Goal: Information Seeking & Learning: Check status

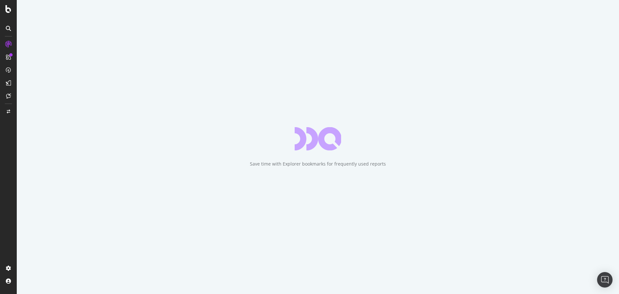
click at [610, 7] on div "Save time with Explorer bookmarks for frequently used reports" at bounding box center [318, 147] width 602 height 294
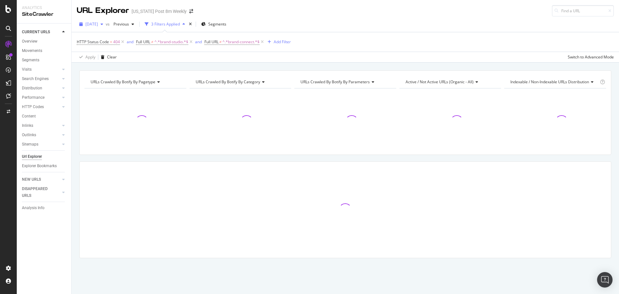
click at [98, 22] on span "[DATE]" at bounding box center [91, 23] width 13 height 5
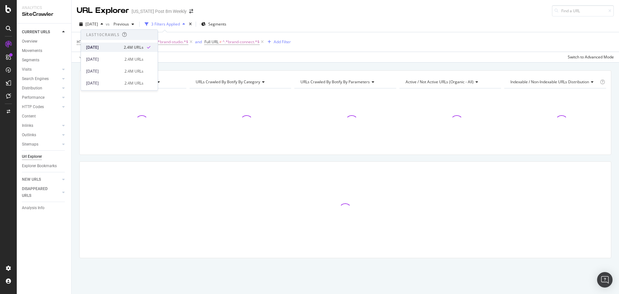
click at [108, 45] on div "[DATE]" at bounding box center [103, 48] width 34 height 6
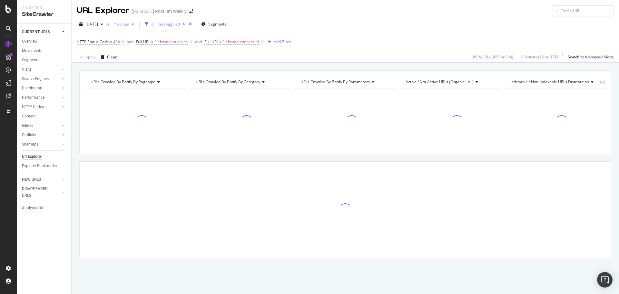
click at [129, 25] on span "Previous" at bounding box center [120, 23] width 18 height 5
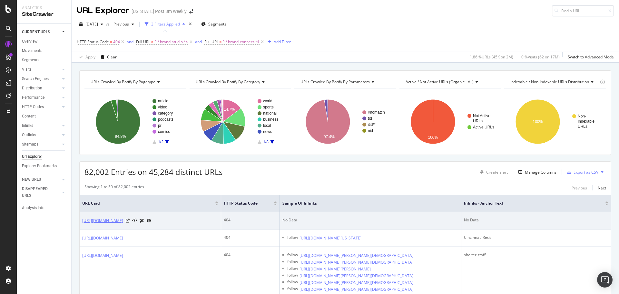
drag, startPoint x: 81, startPoint y: 221, endPoint x: 170, endPoint y: 223, distance: 89.4
click at [170, 223] on td "[URL][DOMAIN_NAME]" at bounding box center [151, 220] width 142 height 17
copy link "[URL][DOMAIN_NAME]"
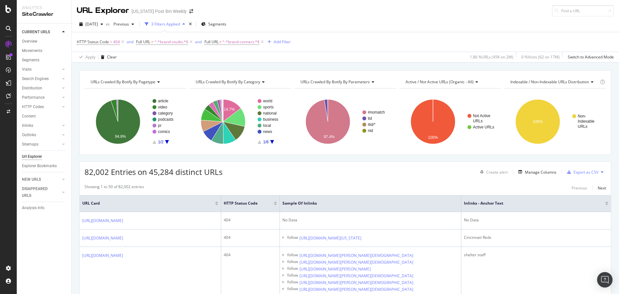
drag, startPoint x: 45, startPoint y: 236, endPoint x: 47, endPoint y: 242, distance: 6.7
click at [48, 253] on div "CURRENT URLS Overview Movements Segments Visits Analysis Orphan URLs Search Eng…" at bounding box center [44, 159] width 55 height 270
drag, startPoint x: 58, startPoint y: 235, endPoint x: 58, endPoint y: 240, distance: 4.8
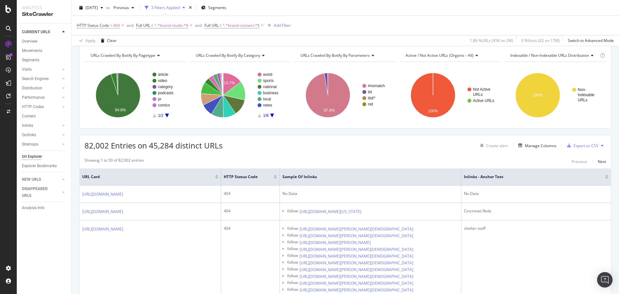
scroll to position [27, 0]
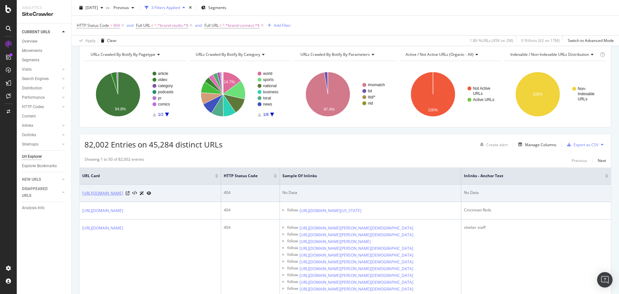
drag, startPoint x: 145, startPoint y: 189, endPoint x: 171, endPoint y: 193, distance: 25.8
click at [171, 193] on td "[URL][DOMAIN_NAME]" at bounding box center [151, 192] width 142 height 17
copy link "/creativegroup/"
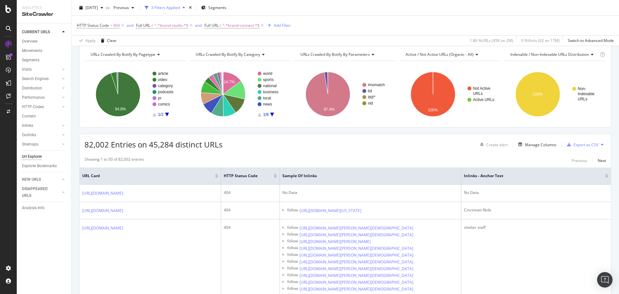
scroll to position [0, 0]
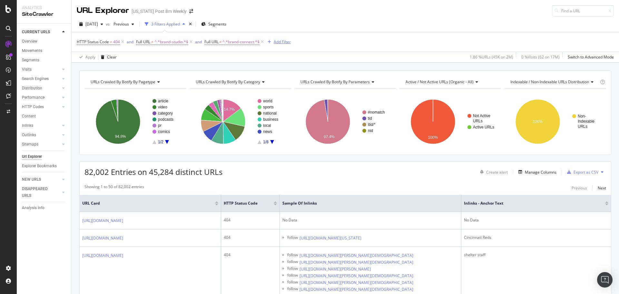
click at [287, 42] on div "Add Filter" at bounding box center [282, 41] width 17 height 5
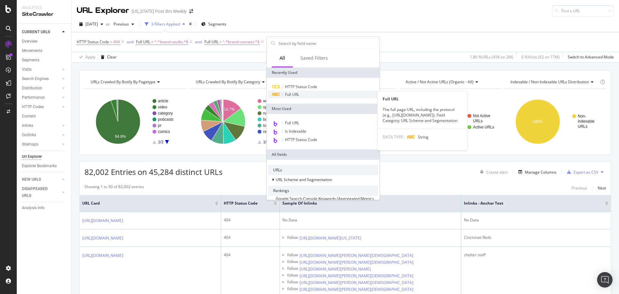
click at [294, 92] on span "Full URL" at bounding box center [292, 94] width 14 height 5
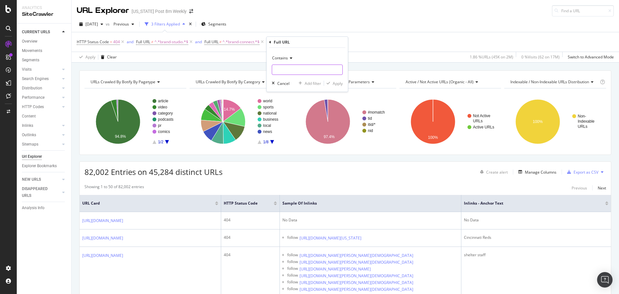
click at [297, 69] on input "text" at bounding box center [307, 70] width 70 height 10
paste input "/creativegroup/"
type input "/creativegroup/"
click at [289, 56] on icon at bounding box center [290, 58] width 5 height 4
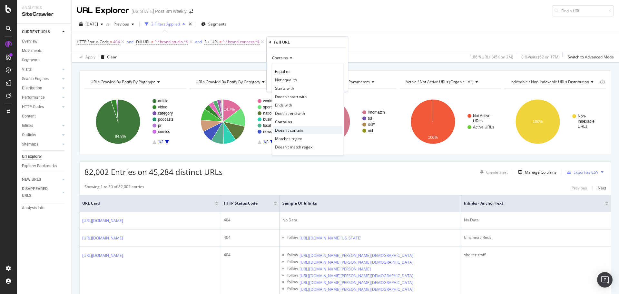
click at [300, 130] on span "Doesn't contain" at bounding box center [289, 129] width 28 height 5
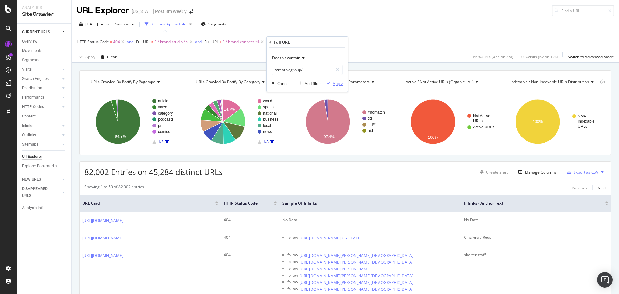
click at [337, 83] on div "Apply" at bounding box center [338, 83] width 10 height 5
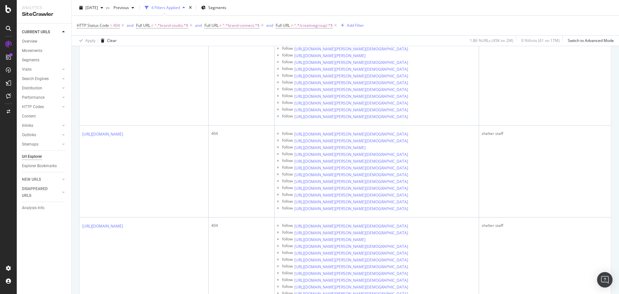
scroll to position [382, 0]
click at [70, 256] on div "CURRENT URLS Overview Movements Segments Visits Analysis Orphan URLs Search Eng…" at bounding box center [44, 159] width 55 height 270
drag, startPoint x: 81, startPoint y: 111, endPoint x: 108, endPoint y: 132, distance: 34.5
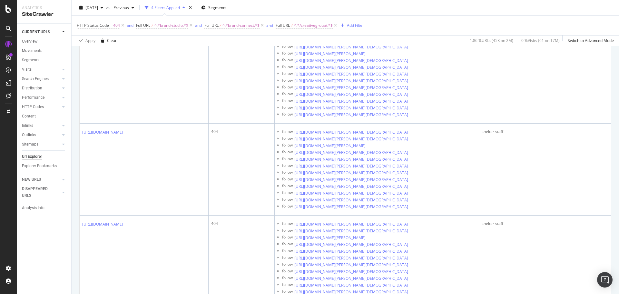
copy link "[URL][DOMAIN_NAME]"
drag, startPoint x: 81, startPoint y: 110, endPoint x: 111, endPoint y: 130, distance: 35.4
copy link "[URL][DOMAIN_NAME]"
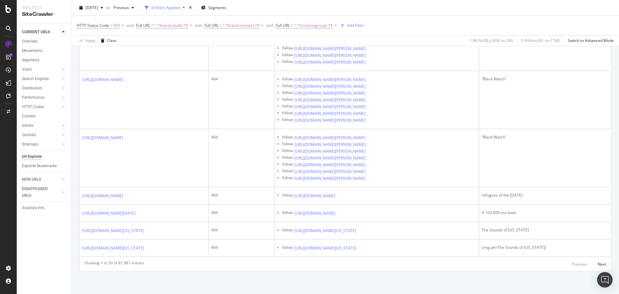
scroll to position [3086, 0]
drag, startPoint x: 82, startPoint y: 102, endPoint x: 89, endPoint y: 121, distance: 20.0
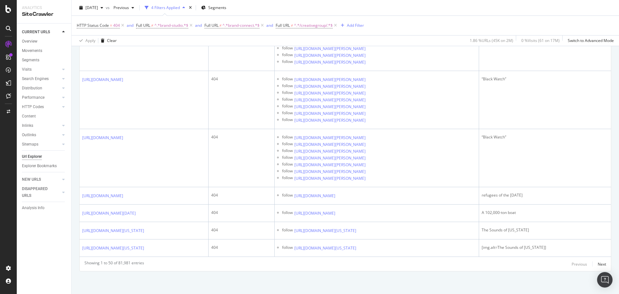
copy link "[URL][DOMAIN_NAME]"
drag, startPoint x: 81, startPoint y: 134, endPoint x: 89, endPoint y: 154, distance: 21.1
copy link "[URL][DOMAIN_NAME]"
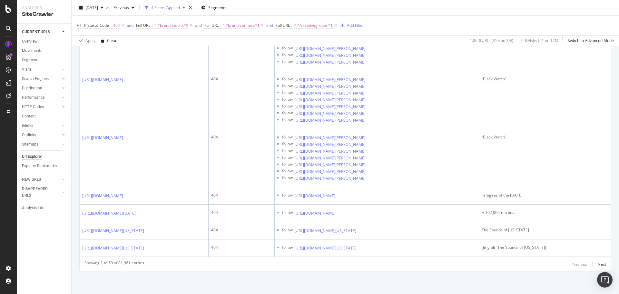
scroll to position [4722, 0]
drag, startPoint x: 75, startPoint y: 152, endPoint x: 74, endPoint y: 155, distance: 3.6
click at [70, 243] on div "CURRENT URLS Overview Movements Segments Visits Analysis Orphan URLs Search Eng…" at bounding box center [44, 159] width 55 height 270
click at [69, 249] on div "CURRENT URLS Overview Movements Segments Visits Analysis Orphan URLs Search Eng…" at bounding box center [44, 159] width 55 height 270
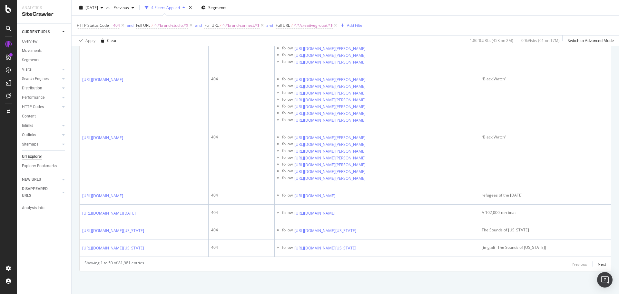
click at [69, 255] on div "CURRENT URLS Overview Movements Segments Visits Analysis Orphan URLs Search Eng…" at bounding box center [44, 159] width 55 height 270
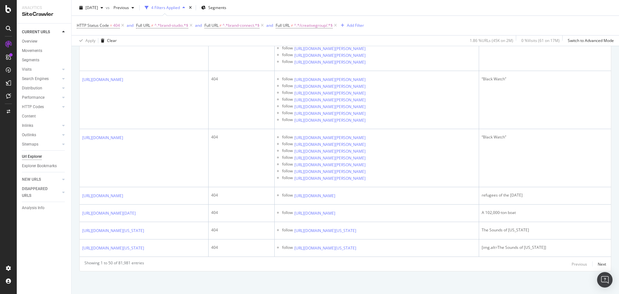
drag, startPoint x: 72, startPoint y: 239, endPoint x: 71, endPoint y: 243, distance: 4.6
drag, startPoint x: 70, startPoint y: 250, endPoint x: 70, endPoint y: 253, distance: 3.5
drag, startPoint x: 70, startPoint y: 258, endPoint x: 70, endPoint y: 254, distance: 3.6
click at [70, 258] on div "CURRENT URLS Overview Movements Segments Visits Analysis Orphan URLs Search Eng…" at bounding box center [44, 159] width 55 height 270
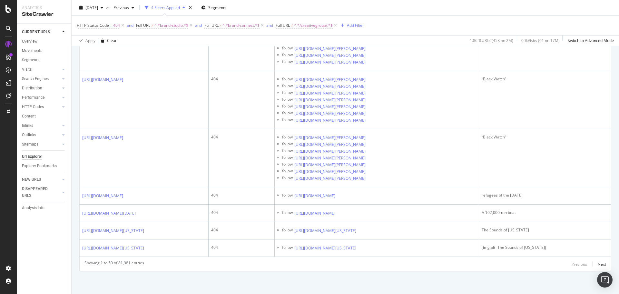
scroll to position [6486, 0]
click at [598, 264] on div "Next" at bounding box center [602, 263] width 8 height 5
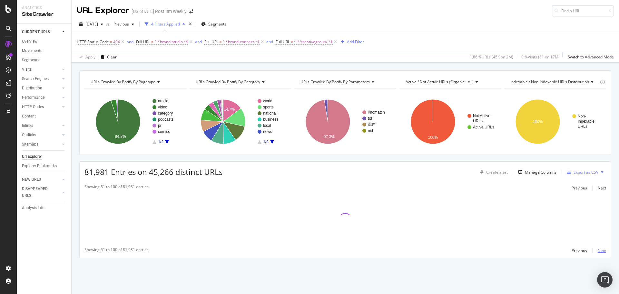
scroll to position [0, 0]
click at [76, 183] on div "URLs Crawled By Botify By pagetype Chart (by Value) Table Expand Export as CSV …" at bounding box center [346, 175] width 548 height 210
click at [76, 188] on div "URLs Crawled By Botify By pagetype Chart (by Value) Table Expand Export as CSV …" at bounding box center [346, 175] width 548 height 210
click at [74, 178] on div "URLs Crawled By Botify By pagetype Chart (by Value) Table Expand Export as CSV …" at bounding box center [346, 175] width 548 height 210
click at [74, 181] on div "URLs Crawled By Botify By pagetype Chart (by Value) Table Expand Export as CSV …" at bounding box center [346, 175] width 548 height 210
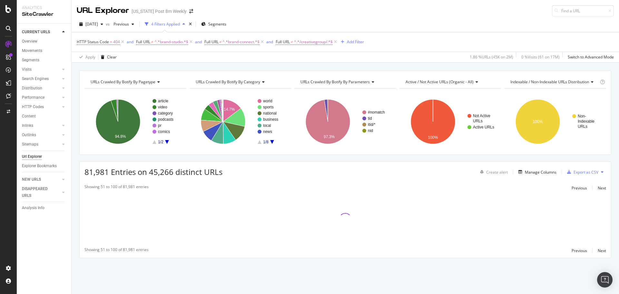
click at [74, 181] on div "URLs Crawled By Botify By pagetype Chart (by Value) Table Expand Export as CSV …" at bounding box center [346, 175] width 548 height 210
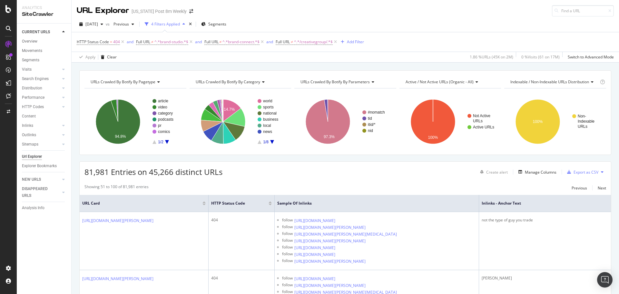
drag, startPoint x: 65, startPoint y: 247, endPoint x: 65, endPoint y: 251, distance: 3.9
click at [66, 256] on div "CURRENT URLS Overview Movements Segments Visits Analysis Orphan URLs Search Eng…" at bounding box center [44, 159] width 55 height 270
drag, startPoint x: 69, startPoint y: 240, endPoint x: 68, endPoint y: 248, distance: 8.4
click at [68, 251] on div "CURRENT URLS Overview Movements Segments Visits Analysis Orphan URLs Search Eng…" at bounding box center [44, 159] width 55 height 270
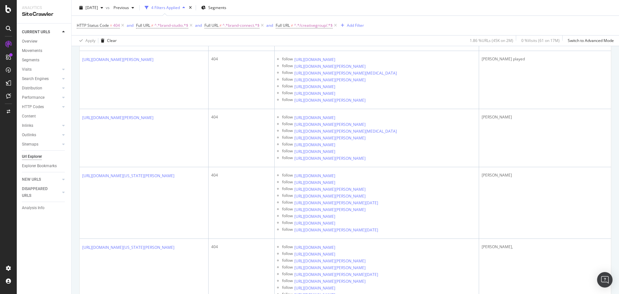
scroll to position [452, 0]
drag, startPoint x: 81, startPoint y: 251, endPoint x: 103, endPoint y: 262, distance: 24.4
click at [103, 51] on td "[URL][DOMAIN_NAME][PERSON_NAME]" at bounding box center [144, 22] width 129 height 58
copy link "[URL][DOMAIN_NAME][PERSON_NAME]"
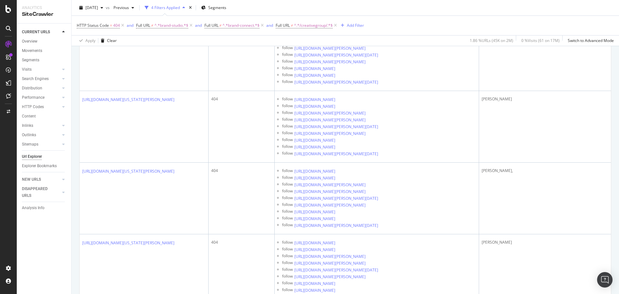
scroll to position [886, 0]
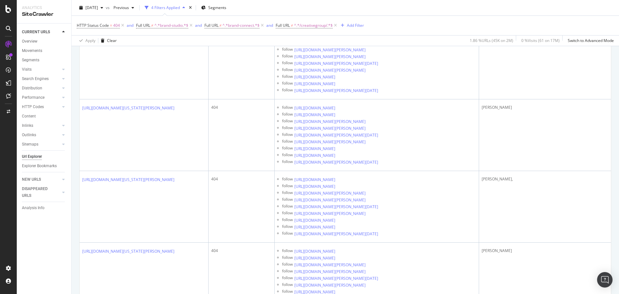
scroll to position [840, 0]
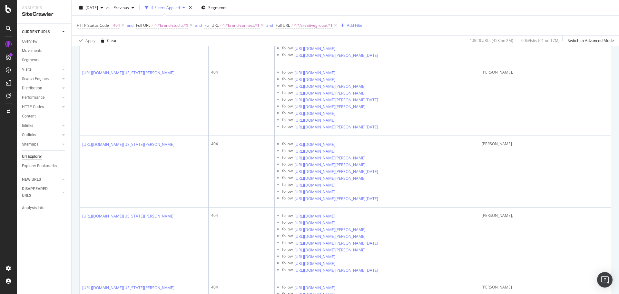
drag, startPoint x: 81, startPoint y: 221, endPoint x: 118, endPoint y: 240, distance: 41.5
copy link "[URL][DOMAIN_NAME][US_STATE][PERSON_NAME]"
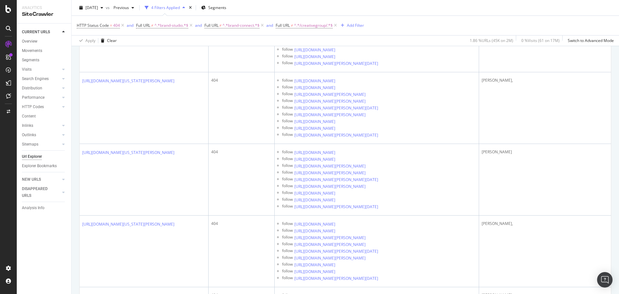
scroll to position [834, 0]
drag, startPoint x: 80, startPoint y: 228, endPoint x: 114, endPoint y: 247, distance: 38.9
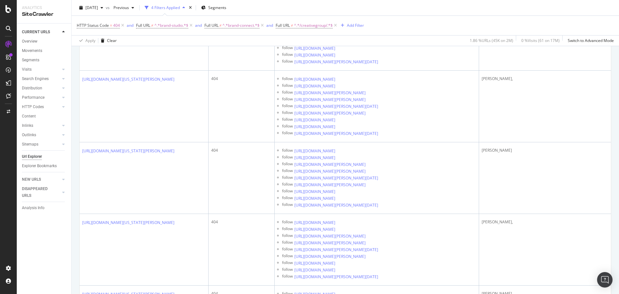
copy link "[URL][DOMAIN_NAME][US_STATE][PERSON_NAME]"
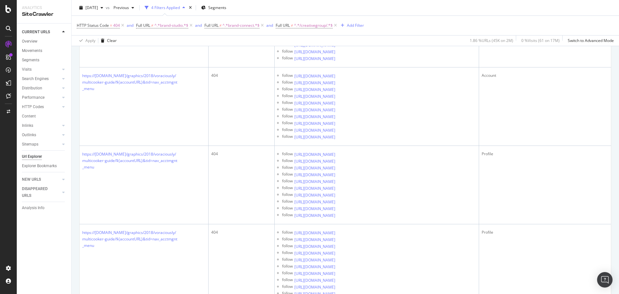
scroll to position [2191, 0]
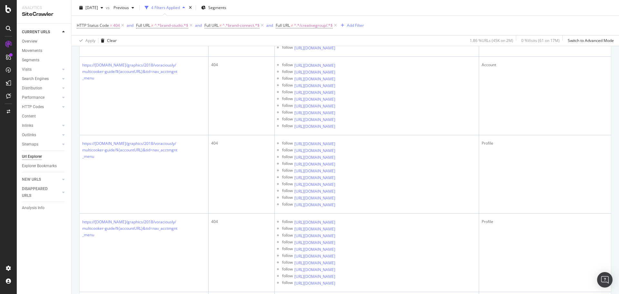
click at [51, 269] on div "CURRENT URLS Overview Movements Segments Visits Analysis Orphan URLs Search Eng…" at bounding box center [44, 159] width 55 height 270
click at [52, 274] on div "CURRENT URLS Overview Movements Segments Visits Analysis Orphan URLs Search Eng…" at bounding box center [44, 159] width 55 height 270
drag, startPoint x: 55, startPoint y: 262, endPoint x: 55, endPoint y: 270, distance: 7.8
click at [55, 270] on div "CURRENT URLS Overview Movements Segments Visits Analysis Orphan URLs Search Eng…" at bounding box center [44, 159] width 55 height 270
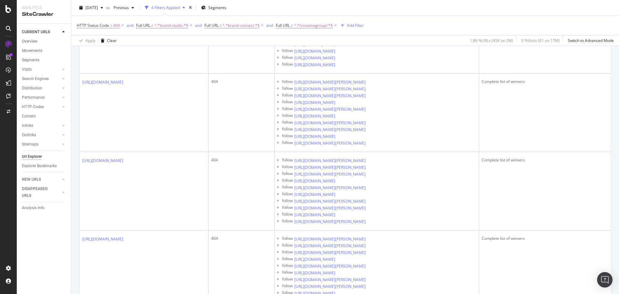
scroll to position [2913, 0]
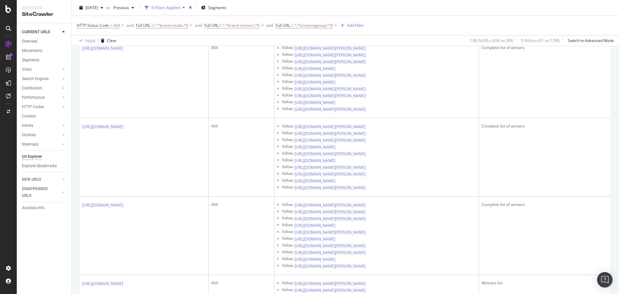
drag, startPoint x: 294, startPoint y: 173, endPoint x: 440, endPoint y: 170, distance: 145.8
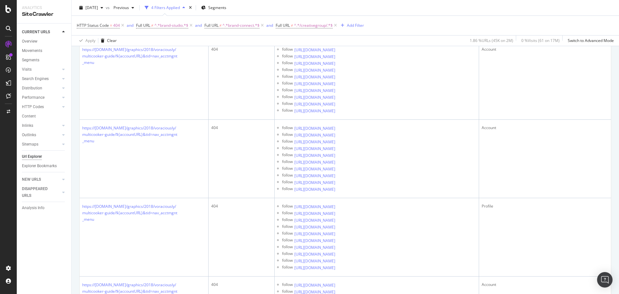
scroll to position [2441, 0]
drag, startPoint x: 294, startPoint y: 110, endPoint x: 439, endPoint y: 110, distance: 144.8
copy link "[URL][DOMAIN_NAME]"
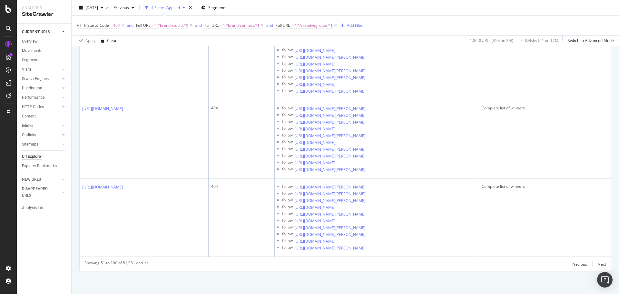
scroll to position [5063, 0]
drag, startPoint x: 61, startPoint y: 236, endPoint x: 61, endPoint y: 242, distance: 5.5
click at [62, 244] on div "CURRENT URLS Overview Movements Segments Visits Analysis Orphan URLs Search Eng…" at bounding box center [44, 159] width 55 height 270
drag, startPoint x: 65, startPoint y: 234, endPoint x: 65, endPoint y: 238, distance: 3.5
click at [64, 246] on div "CURRENT URLS Overview Movements Segments Visits Analysis Orphan URLs Search Eng…" at bounding box center [44, 159] width 55 height 270
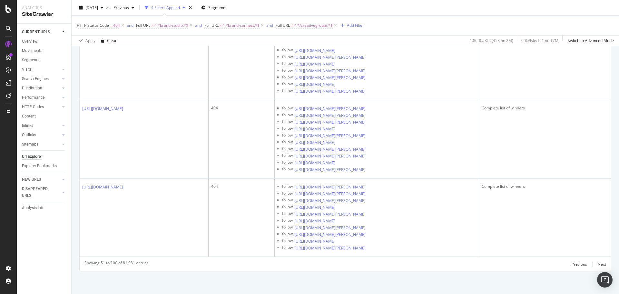
click at [64, 246] on div "CURRENT URLS Overview Movements Segments Visits Analysis Orphan URLs Search Eng…" at bounding box center [44, 159] width 55 height 270
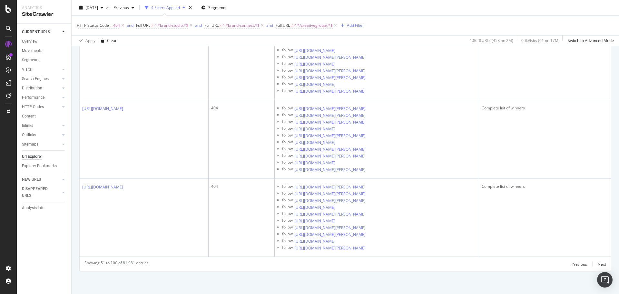
drag, startPoint x: 79, startPoint y: 114, endPoint x: 78, endPoint y: 121, distance: 6.5
click at [598, 264] on div "Next" at bounding box center [602, 263] width 8 height 5
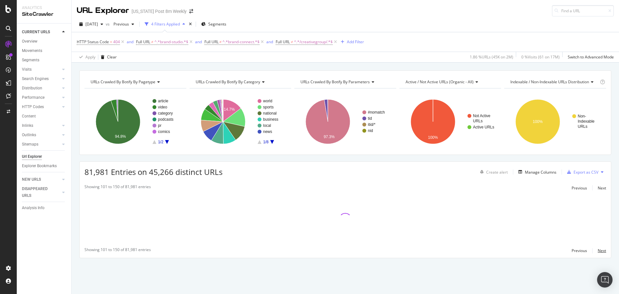
scroll to position [0, 0]
click at [73, 186] on div "URLs Crawled By Botify By pagetype Chart (by Value) Table Expand Export as CSV …" at bounding box center [346, 175] width 548 height 210
drag, startPoint x: 75, startPoint y: 97, endPoint x: 75, endPoint y: 103, distance: 6.5
click at [75, 109] on div "URLs Crawled By Botify By pagetype Chart (by Value) Table Expand Export as CSV …" at bounding box center [346, 175] width 548 height 210
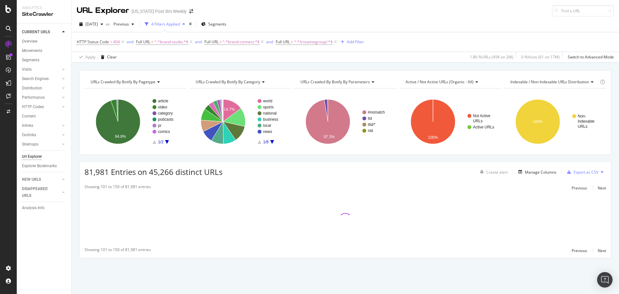
click at [73, 114] on div "URLs Crawled By Botify By pagetype Chart (by Value) Table Expand Export as CSV …" at bounding box center [346, 175] width 548 height 210
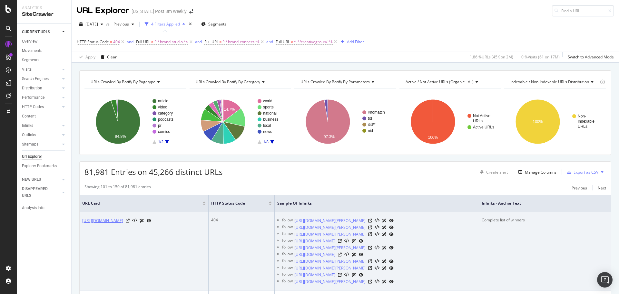
drag, startPoint x: 83, startPoint y: 218, endPoint x: 170, endPoint y: 234, distance: 88.9
click at [170, 234] on td "[URL][DOMAIN_NAME]" at bounding box center [144, 251] width 129 height 78
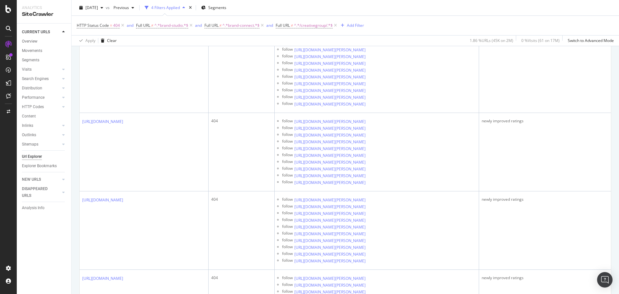
scroll to position [491, 0]
drag, startPoint x: 81, startPoint y: 71, endPoint x: 89, endPoint y: 91, distance: 22.0
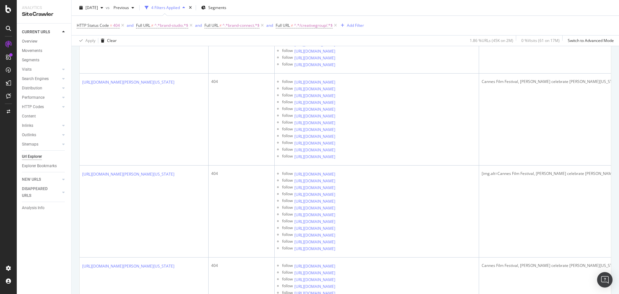
scroll to position [2787, 0]
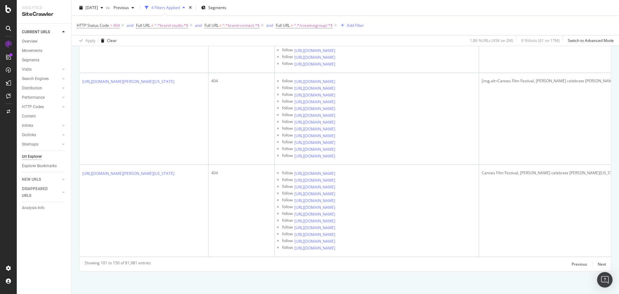
scroll to position [3335, 0]
click at [31, 264] on div "CURRENT URLS Overview Movements Segments Visits Analysis Orphan URLs Search Eng…" at bounding box center [44, 159] width 55 height 270
click at [42, 265] on div "CURRENT URLS Overview Movements Segments Visits Analysis Orphan URLs Search Eng…" at bounding box center [44, 159] width 55 height 270
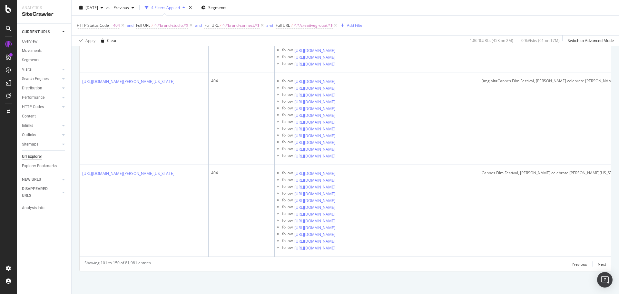
scroll to position [5570, 0]
click at [598, 267] on div "Next" at bounding box center [602, 263] width 8 height 5
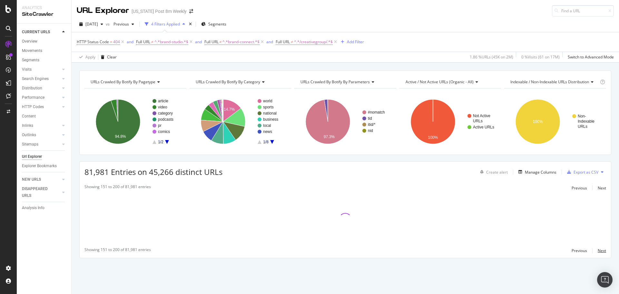
scroll to position [0, 0]
click at [72, 95] on div "URLs Crawled By Botify By pagetype Chart (by Value) Table Expand Export as CSV …" at bounding box center [346, 175] width 548 height 210
drag, startPoint x: 72, startPoint y: 95, endPoint x: 72, endPoint y: 100, distance: 4.2
click at [72, 100] on div "URLs Crawled By Botify By pagetype Chart (by Value) Table Expand Export as CSV …" at bounding box center [346, 175] width 548 height 210
click at [71, 108] on div "Analytics SiteCrawler CURRENT URLS Overview Movements Segments Visits Analysis …" at bounding box center [44, 147] width 55 height 294
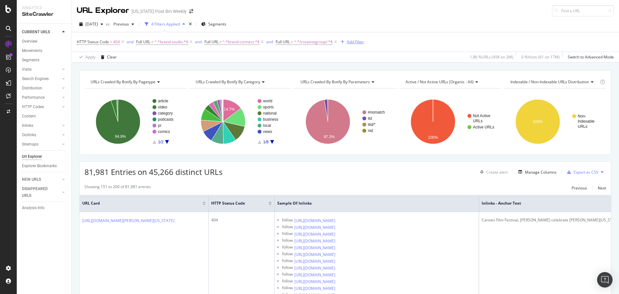
click at [359, 45] on div "Add Filter" at bounding box center [355, 41] width 17 height 5
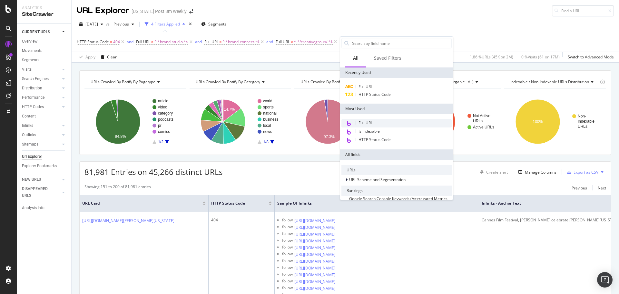
click at [372, 122] on span "Full URL" at bounding box center [366, 122] width 14 height 5
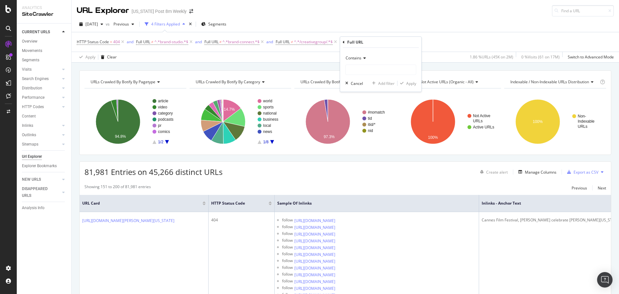
click at [363, 54] on div "Contains" at bounding box center [380, 58] width 71 height 10
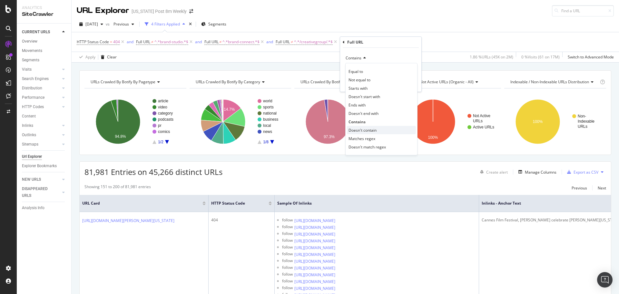
click at [376, 131] on span "Doesn't contain" at bounding box center [363, 129] width 28 height 5
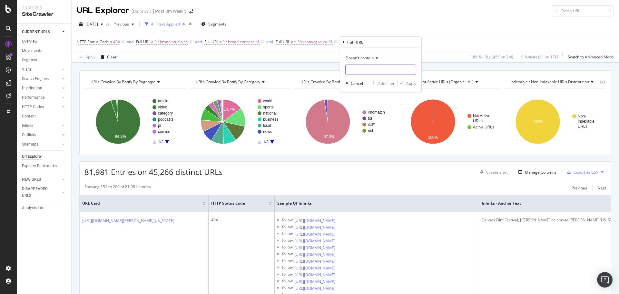
click at [373, 72] on input "text" at bounding box center [381, 70] width 70 height 10
type input "story.html"
click at [410, 83] on div "Apply" at bounding box center [411, 83] width 10 height 5
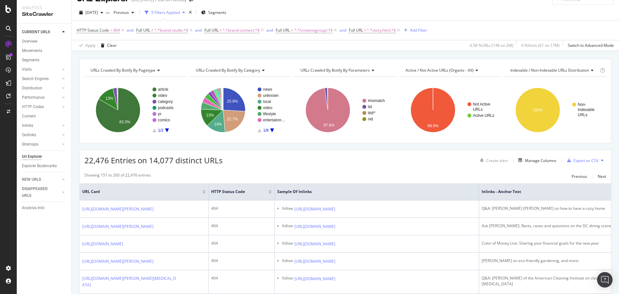
drag, startPoint x: 73, startPoint y: 230, endPoint x: 72, endPoint y: 238, distance: 7.8
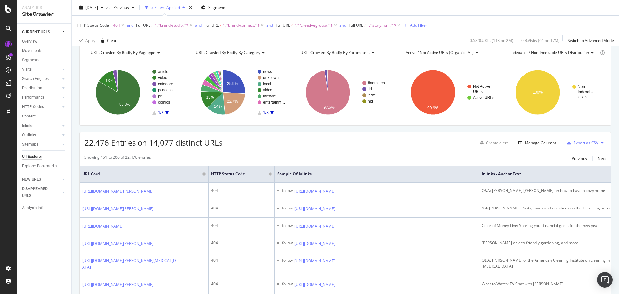
scroll to position [32, 0]
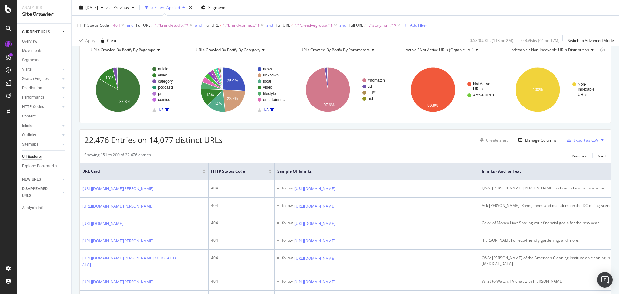
click at [64, 247] on div "CURRENT URLS Overview Movements Segments Visits Analysis Orphan URLs Search Eng…" at bounding box center [44, 159] width 55 height 270
click at [65, 253] on div "CURRENT URLS Overview Movements Segments Visits Analysis Orphan URLs Search Eng…" at bounding box center [44, 159] width 55 height 270
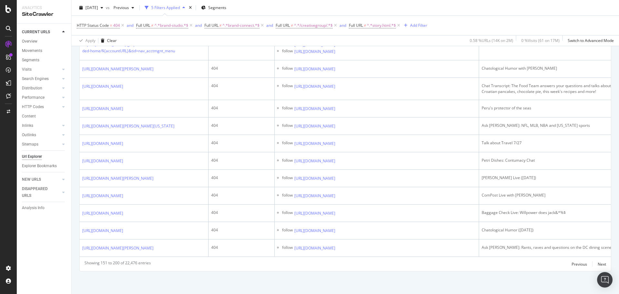
scroll to position [1217, 0]
click at [61, 254] on div "CURRENT URLS Overview Movements Segments Visits Analysis Orphan URLs Search Eng…" at bounding box center [44, 159] width 55 height 270
drag, startPoint x: 294, startPoint y: 194, endPoint x: 426, endPoint y: 196, distance: 131.9
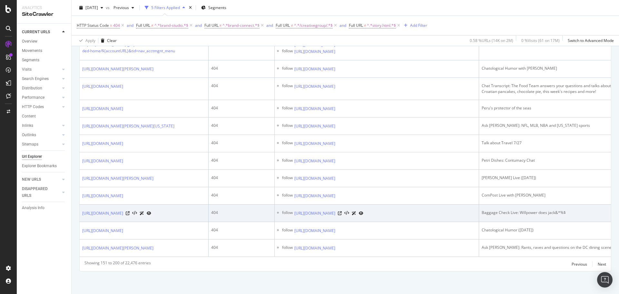
scroll to position [1629, 0]
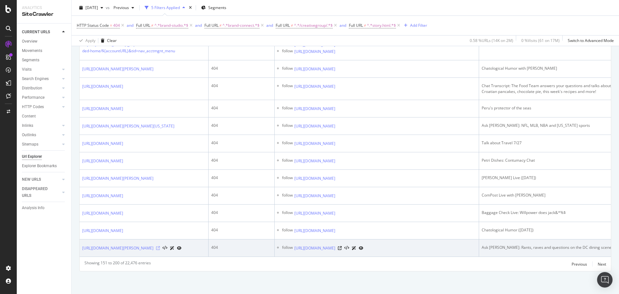
click at [160, 246] on icon at bounding box center [158, 248] width 4 height 4
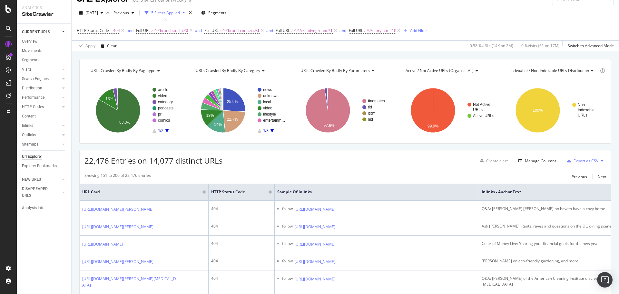
scroll to position [4, 0]
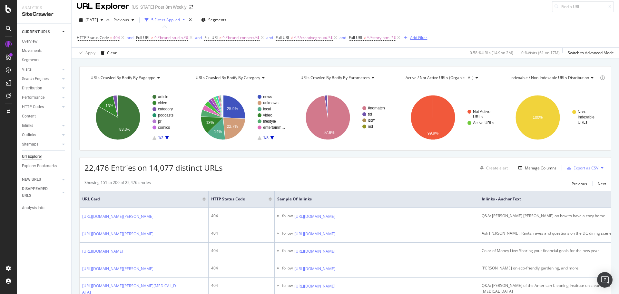
click at [415, 37] on div "Add Filter" at bounding box center [418, 37] width 17 height 5
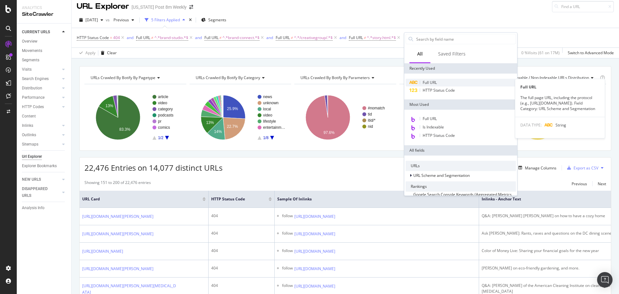
click at [434, 81] on span "Full URL" at bounding box center [430, 82] width 14 height 5
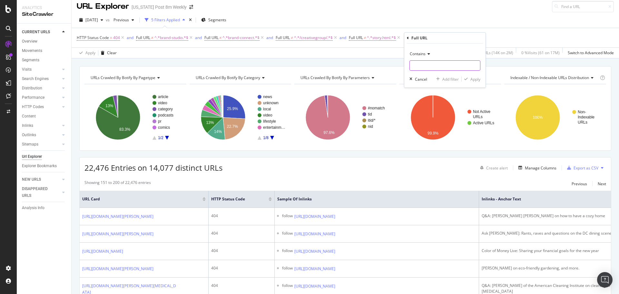
click at [426, 62] on input "text" at bounding box center [445, 65] width 70 height 10
click at [426, 53] on icon at bounding box center [428, 54] width 5 height 4
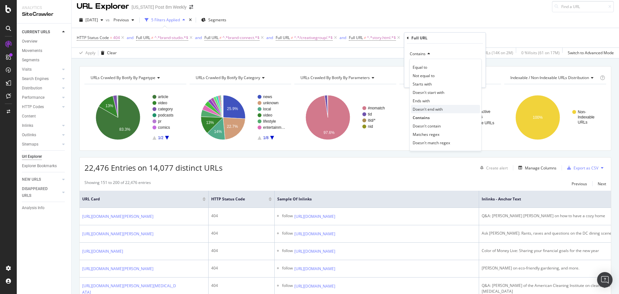
click at [442, 108] on span "Doesn't end with" at bounding box center [428, 108] width 30 height 5
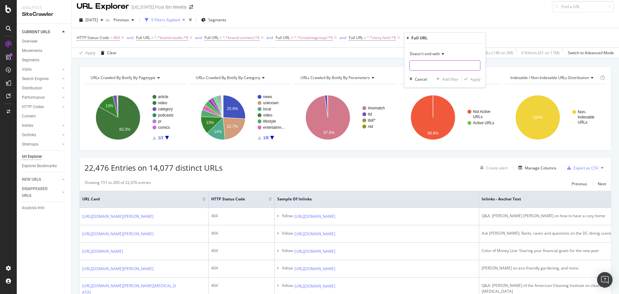
click at [425, 62] on input "text" at bounding box center [445, 65] width 70 height 10
paste input "livediscussion.html"
type input "livediscussion.html"
click at [477, 80] on div "Apply" at bounding box center [476, 78] width 10 height 5
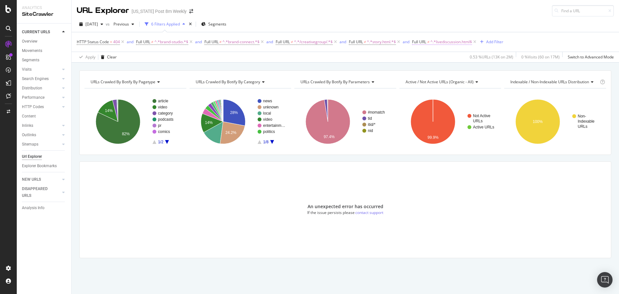
click at [462, 41] on span "^.*livediscussion.html$" at bounding box center [452, 41] width 42 height 9
click at [458, 58] on div "Doesn't end with" at bounding box center [456, 57] width 71 height 10
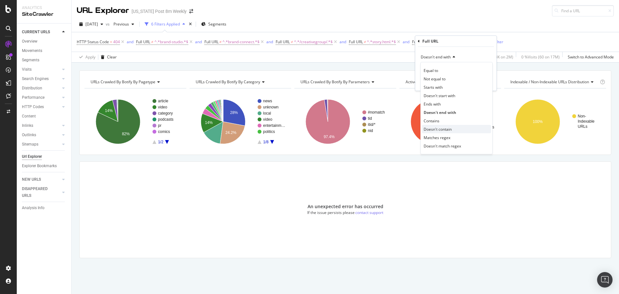
click at [453, 128] on div "Doesn't contain" at bounding box center [456, 129] width 69 height 8
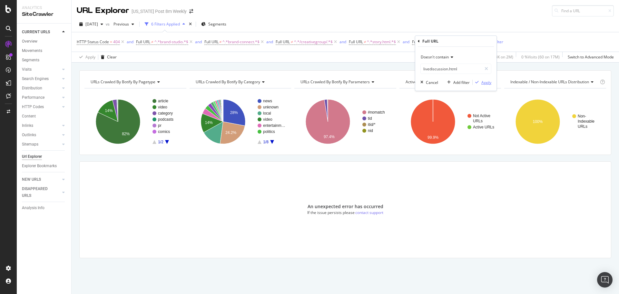
click at [486, 82] on div "Apply" at bounding box center [486, 82] width 10 height 5
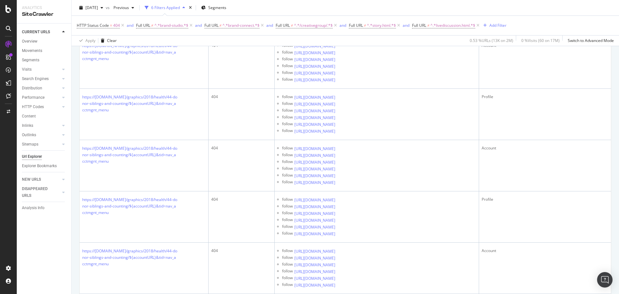
scroll to position [3483, 0]
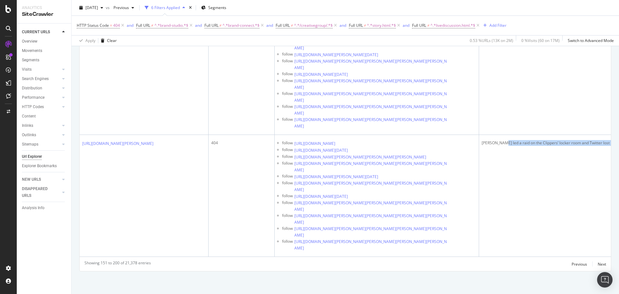
scroll to position [0, 27]
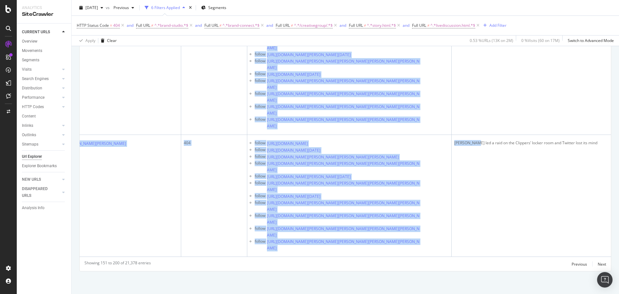
drag, startPoint x: 503, startPoint y: 81, endPoint x: 609, endPoint y: 81, distance: 105.5
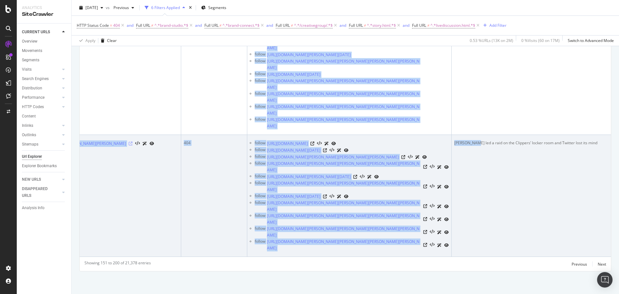
click at [133, 142] on icon at bounding box center [131, 144] width 4 height 4
click at [327, 148] on icon at bounding box center [325, 150] width 4 height 4
click at [425, 243] on icon at bounding box center [425, 245] width 4 height 4
drag, startPoint x: 265, startPoint y: 86, endPoint x: 353, endPoint y: 95, distance: 87.8
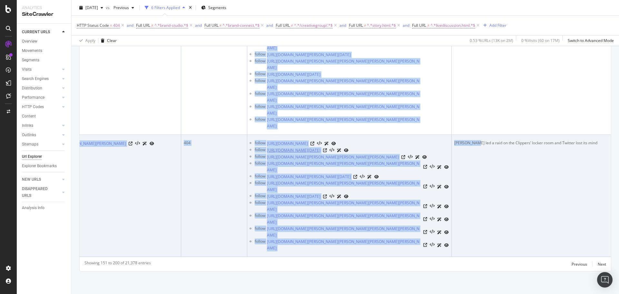
click at [353, 147] on div "follow [URL][DOMAIN_NAME][DATE]" at bounding box center [352, 150] width 194 height 7
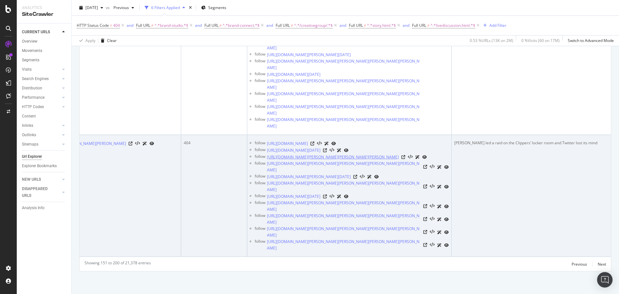
drag, startPoint x: 265, startPoint y: 100, endPoint x: 417, endPoint y: 106, distance: 152.0
click at [417, 154] on div "follow [URL][DOMAIN_NAME][PERSON_NAME][PERSON_NAME][PERSON_NAME]" at bounding box center [352, 157] width 194 height 7
click at [405, 155] on icon at bounding box center [404, 157] width 4 height 4
click at [357, 175] on icon at bounding box center [355, 177] width 4 height 4
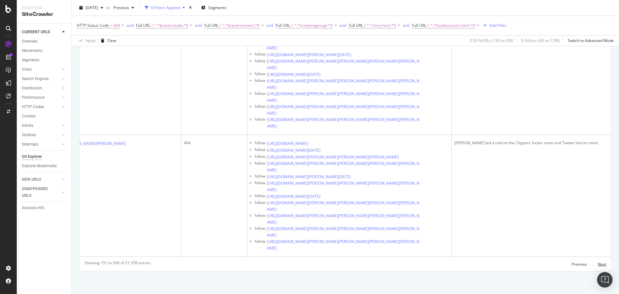
drag, startPoint x: 597, startPoint y: 263, endPoint x: 467, endPoint y: 159, distance: 166.6
click at [598, 263] on div "Next" at bounding box center [602, 263] width 8 height 5
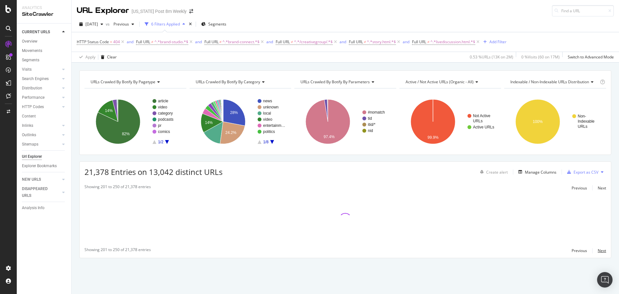
scroll to position [0, 0]
click at [77, 181] on div "URLs Crawled By Botify By pagetype Chart (by Value) Table Expand Export as CSV …" at bounding box center [346, 175] width 548 height 210
click at [75, 191] on div "URLs Crawled By Botify By pagetype Chart (by Value) Table Expand Export as CSV …" at bounding box center [346, 175] width 548 height 210
click at [78, 184] on div "URLs Crawled By Botify By pagetype Chart (by Value) Table Expand Export as CSV …" at bounding box center [346, 175] width 548 height 210
click at [77, 187] on div "URLs Crawled By Botify By pagetype Chart (by Value) Table Expand Export as CSV …" at bounding box center [346, 175] width 548 height 210
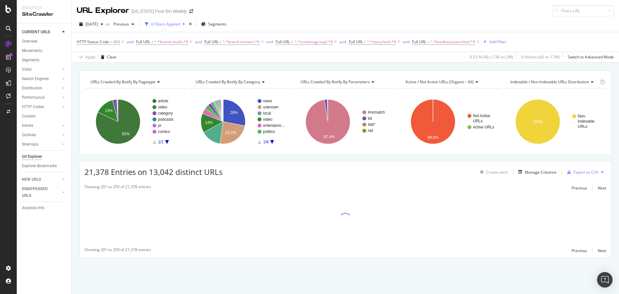
click at [74, 186] on div "URLs Crawled By Botify By pagetype Chart (by Value) Table Expand Export as CSV …" at bounding box center [346, 175] width 548 height 210
click at [73, 190] on div "URLs Crawled By Botify By pagetype Chart (by Value) Table Expand Export as CSV …" at bounding box center [346, 175] width 548 height 210
click at [75, 147] on div "URLs Crawled By Botify By pagetype Chart (by Value) Table Expand Export as CSV …" at bounding box center [346, 175] width 548 height 210
click at [75, 153] on div "URLs Crawled By Botify By pagetype Chart (by Value) Table Expand Export as CSV …" at bounding box center [346, 175] width 548 height 210
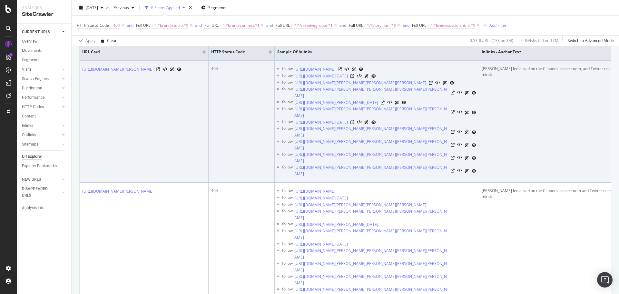
scroll to position [194, 0]
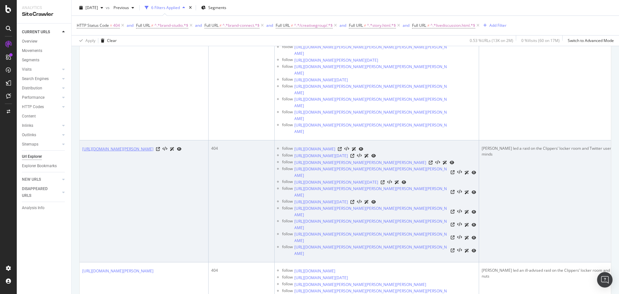
drag, startPoint x: 81, startPoint y: 206, endPoint x: 148, endPoint y: 218, distance: 68.6
click at [148, 218] on td "[URL][DOMAIN_NAME][PERSON_NAME]" at bounding box center [144, 201] width 129 height 122
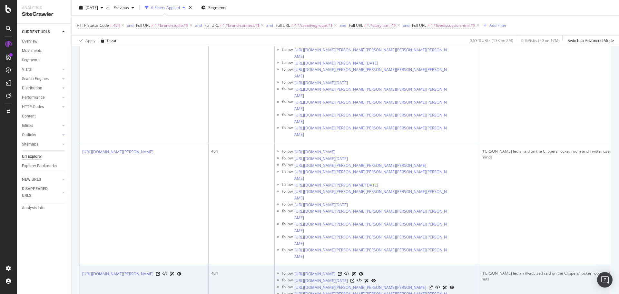
scroll to position [50, 0]
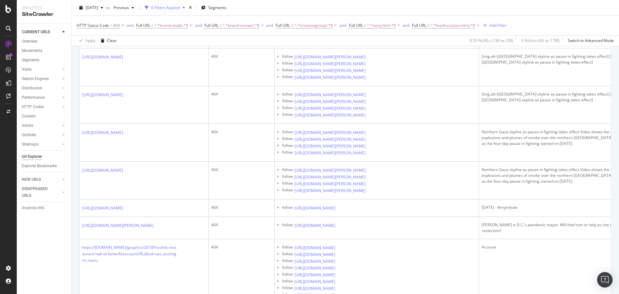
scroll to position [1086, 0]
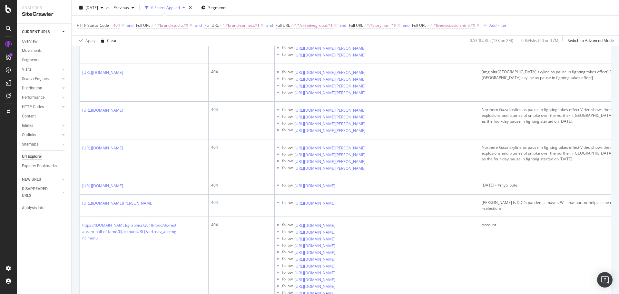
drag, startPoint x: 79, startPoint y: 143, endPoint x: 79, endPoint y: 150, distance: 7.4
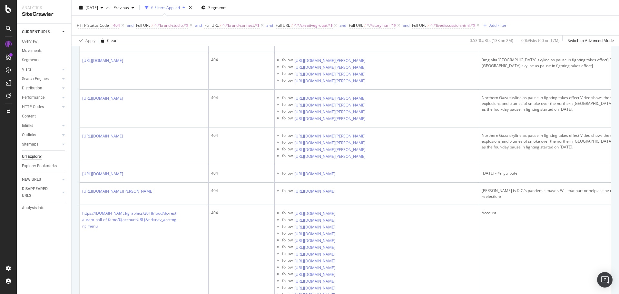
drag, startPoint x: 79, startPoint y: 150, endPoint x: 79, endPoint y: 160, distance: 9.7
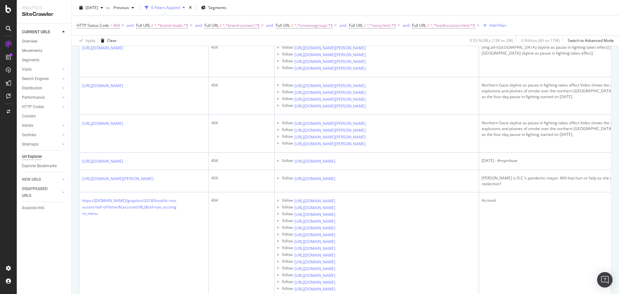
drag, startPoint x: 78, startPoint y: 161, endPoint x: 78, endPoint y: 171, distance: 9.7
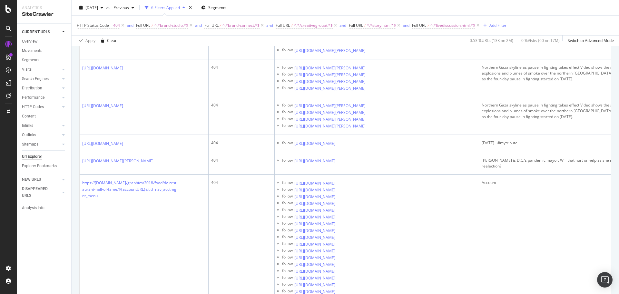
scroll to position [1129, 0]
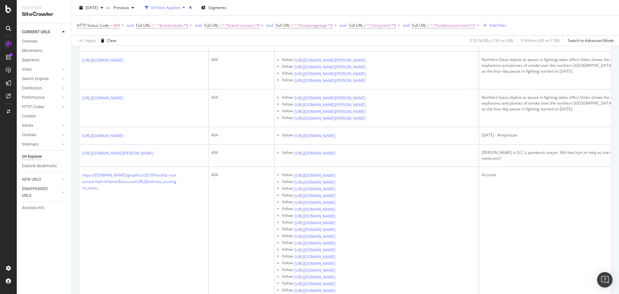
scroll to position [1139, 0]
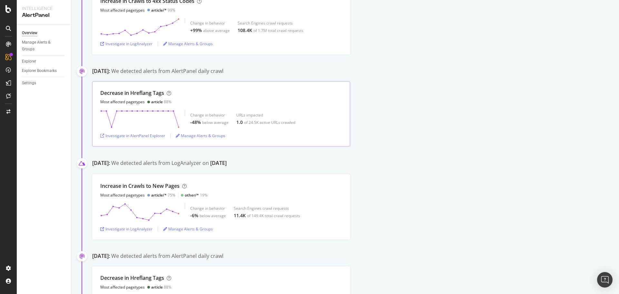
scroll to position [2483, 0]
